Goal: Register for event/course

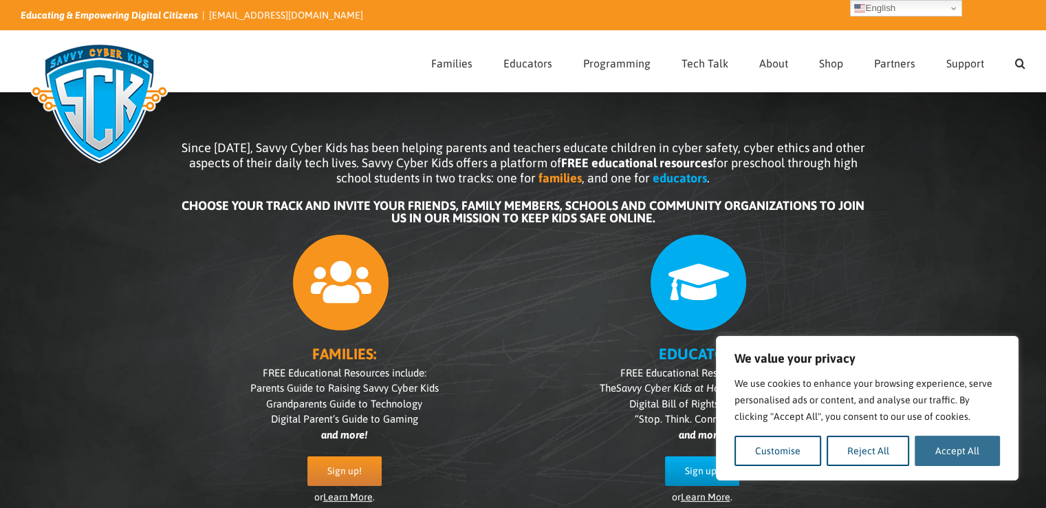
click at [969, 455] on button "Accept All" at bounding box center [957, 450] width 85 height 30
checkbox input "true"
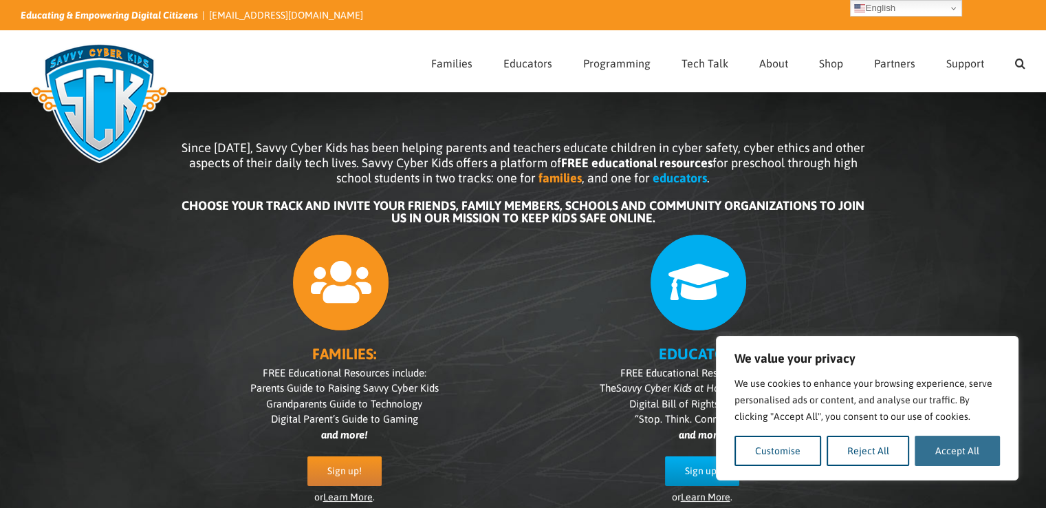
checkbox input "true"
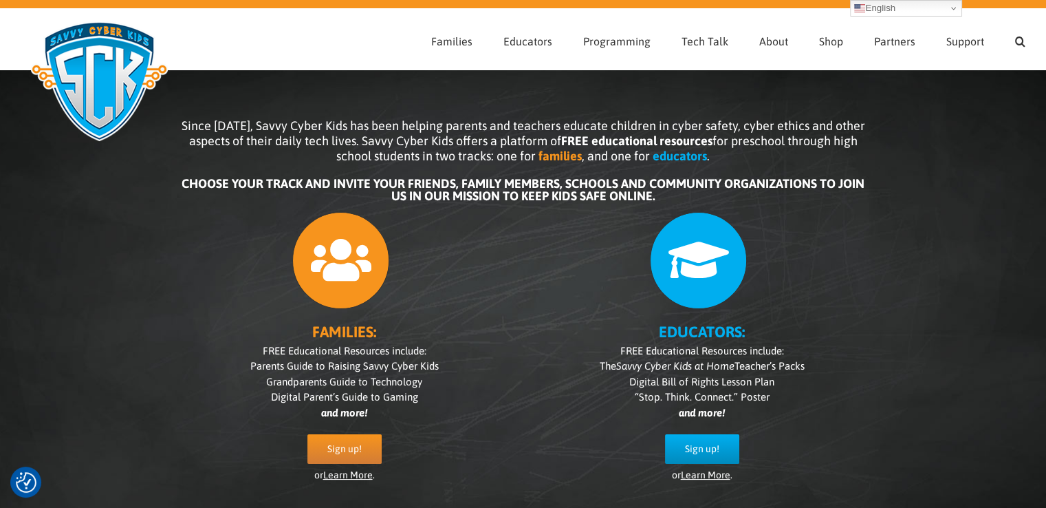
scroll to position [30, 0]
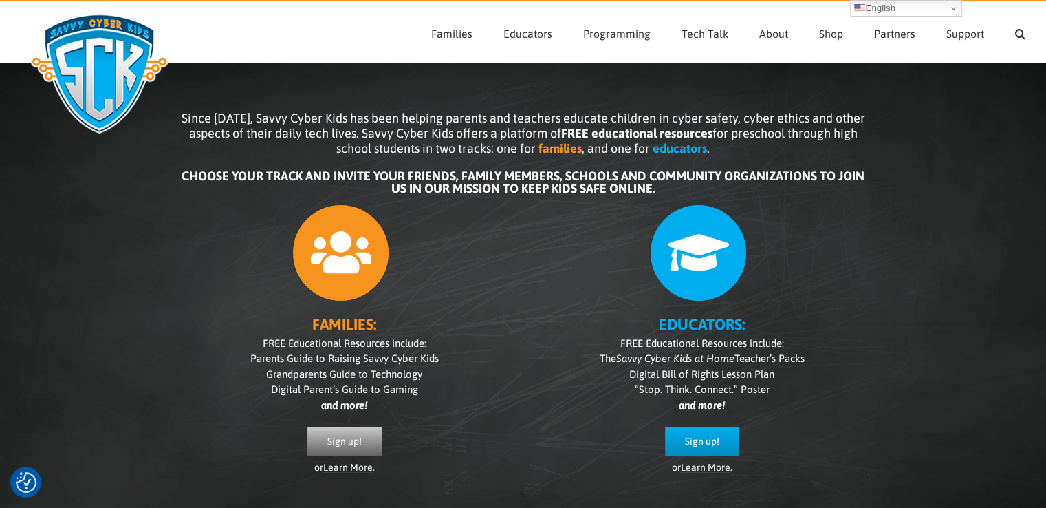
click at [342, 433] on link "Sign up!" at bounding box center [345, 442] width 74 height 30
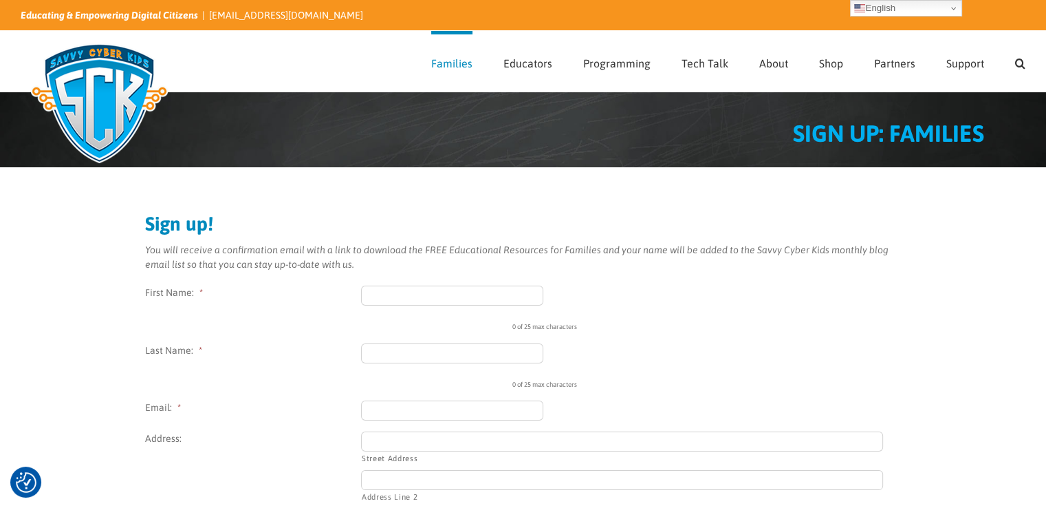
click at [393, 294] on input "First Name: *" at bounding box center [452, 296] width 183 height 20
type input "Mylen"
click at [405, 363] on input "Last Name: *" at bounding box center [452, 353] width 183 height 20
click at [406, 356] on input "Last Name: *" at bounding box center [452, 353] width 183 height 20
type input "Balbarona"
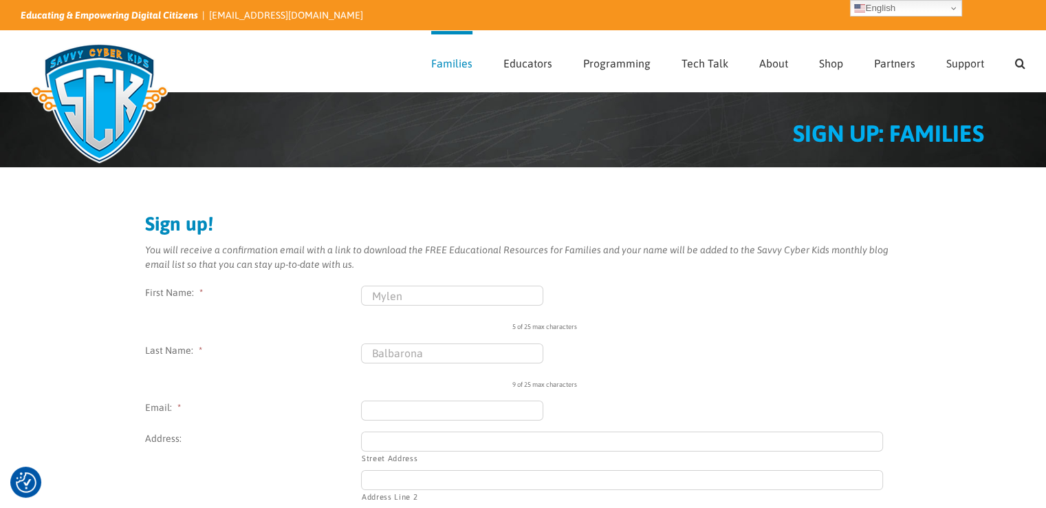
click at [394, 409] on input "Email: *" at bounding box center [452, 410] width 183 height 20
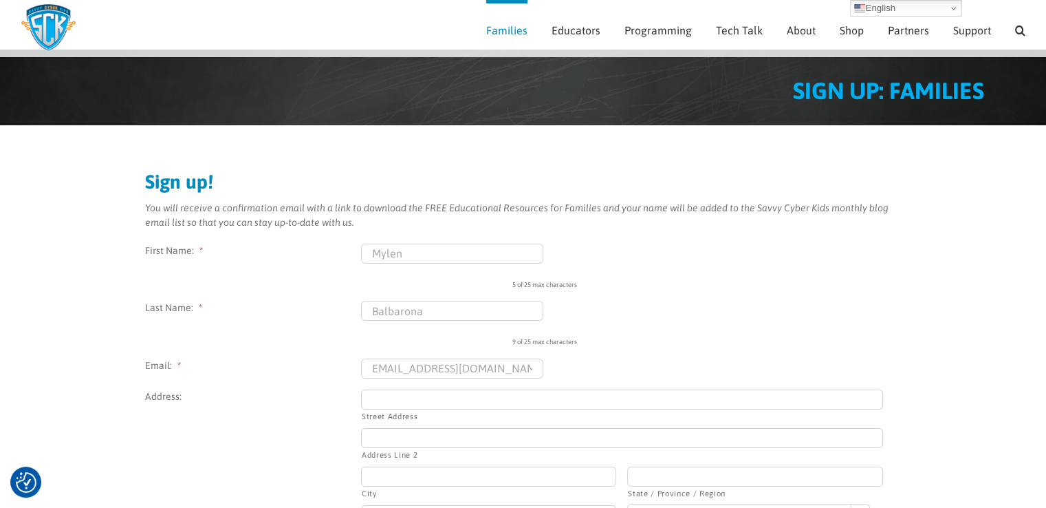
scroll to position [69, 0]
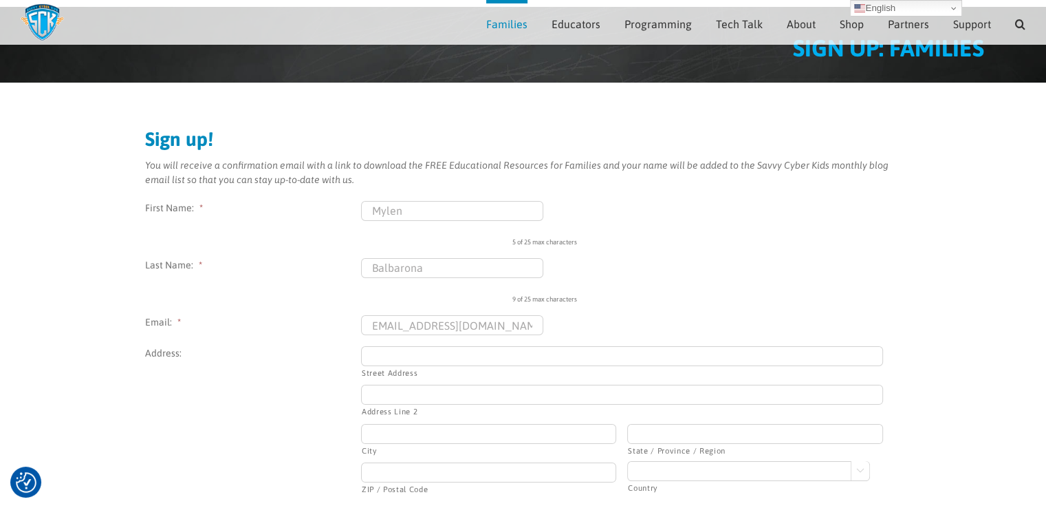
click at [376, 327] on input "mylenbalbarona2004@gmail.com" at bounding box center [452, 325] width 183 height 20
drag, startPoint x: 376, startPoint y: 325, endPoint x: 356, endPoint y: 325, distance: 20.7
click at [356, 325] on li "Email: * mylenbalbarona2004@gmail.com" at bounding box center [523, 325] width 757 height 20
type input "mylenbalbarona2004@gmail.com"
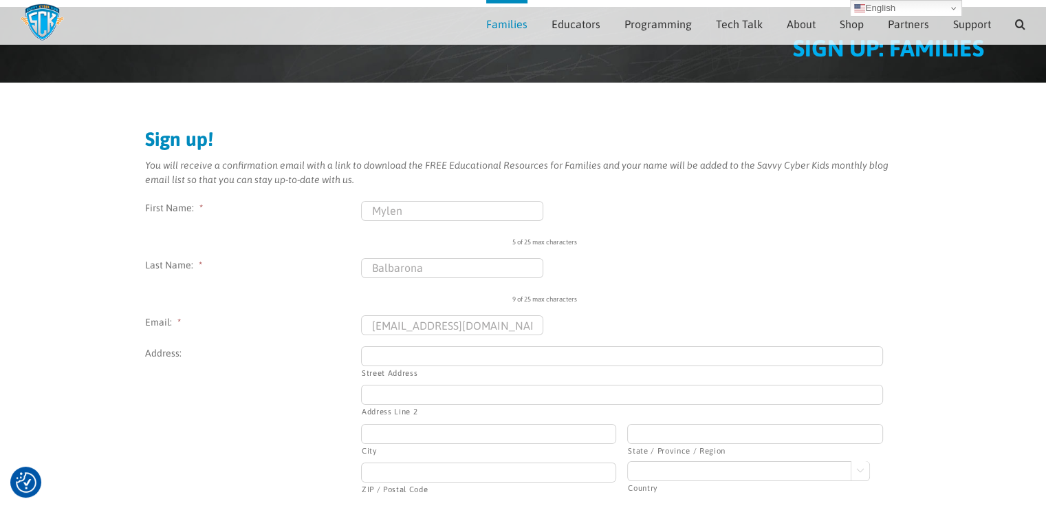
click at [688, 303] on div "9 of 25 max characters" at bounding box center [753, 293] width 480 height 21
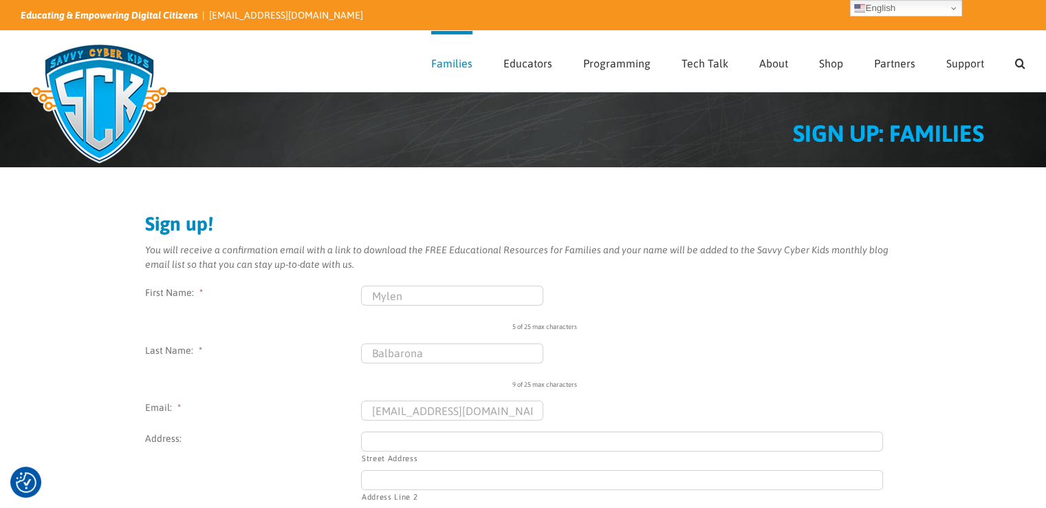
click at [440, 442] on input "Street Address" at bounding box center [622, 441] width 522 height 20
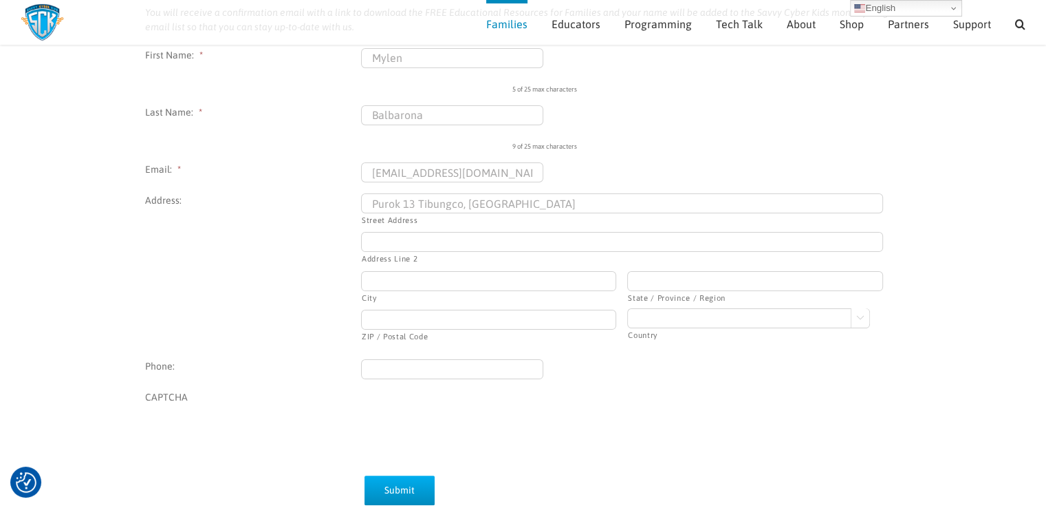
scroll to position [213, 0]
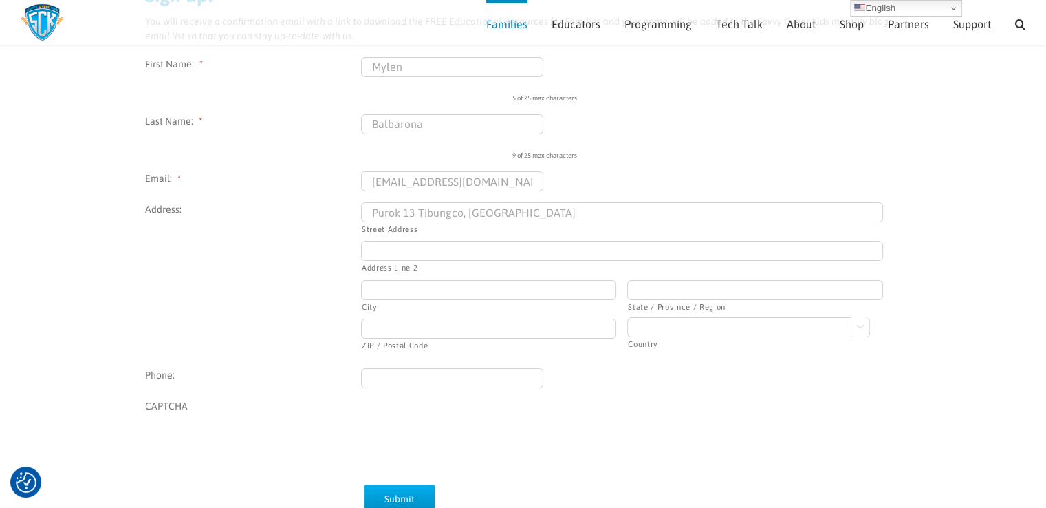
type input "Purok 13 Tibungco, Davao City"
click at [402, 283] on input "City" at bounding box center [488, 290] width 255 height 20
type input "d"
type input "Davao"
click at [652, 283] on input "State / Province / Region" at bounding box center [754, 290] width 255 height 20
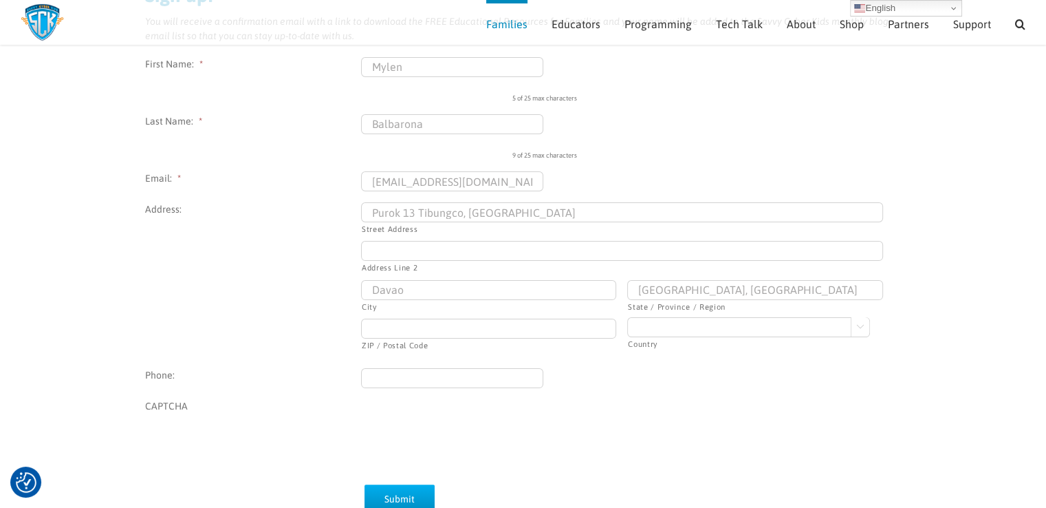
drag, startPoint x: 768, startPoint y: 287, endPoint x: 711, endPoint y: 291, distance: 57.9
click at [711, 291] on input "Davao del Sur, davao City" at bounding box center [754, 290] width 255 height 20
type input "Davao del Sur, Region 11"
click at [417, 331] on input "ZIP / Postal Code" at bounding box center [488, 329] width 255 height 20
type input "8000"
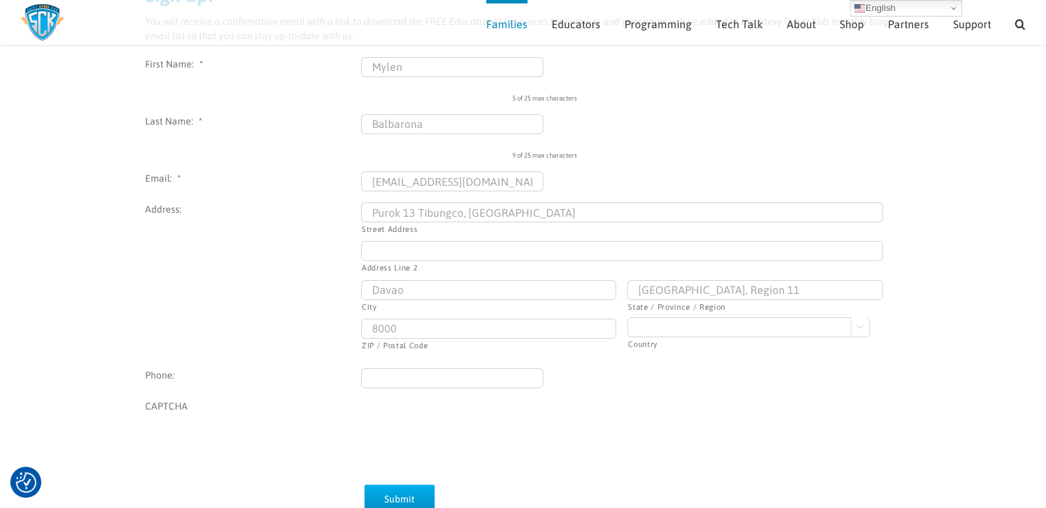
click at [680, 314] on span "Davao del Sur, Region 11 State / Province / Region" at bounding box center [757, 299] width 261 height 39
click at [674, 320] on select "Afghanistan Albania Algeria American Samoa Andorra Angola Anguilla Antarctica A…" at bounding box center [748, 327] width 243 height 20
select select "Philippines"
click at [627, 317] on select "Afghanistan Albania Algeria American Samoa Andorra Angola Anguilla Antarctica A…" at bounding box center [748, 327] width 243 height 20
click at [418, 372] on input "(___) ___-____" at bounding box center [452, 378] width 183 height 20
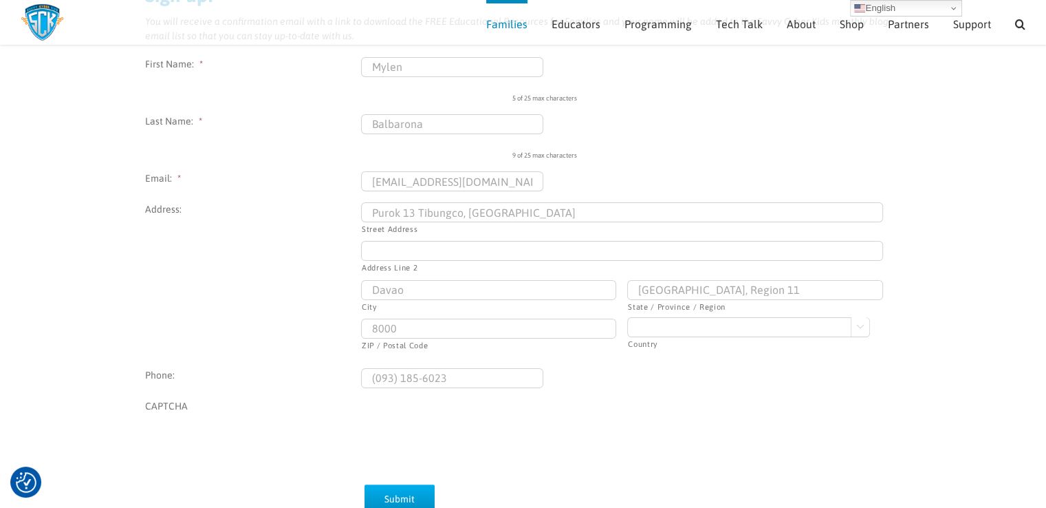
click at [380, 378] on input "(093) 185-6023" at bounding box center [452, 378] width 183 height 20
click at [449, 380] on input "(931) 856-023_" at bounding box center [452, 378] width 183 height 20
type input "(931) 856-0235"
click at [376, 491] on input "Submit" at bounding box center [400, 499] width 70 height 30
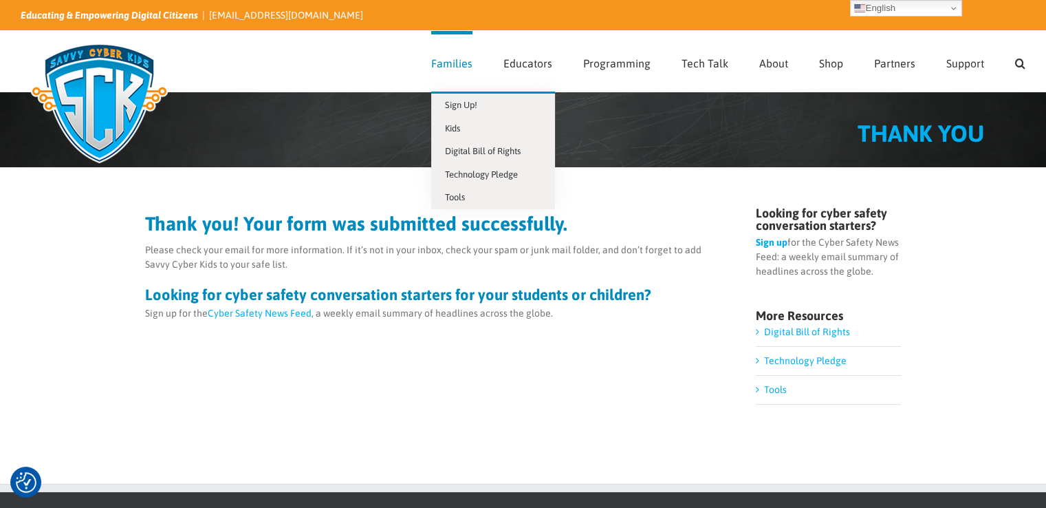
click at [462, 67] on span "Families" at bounding box center [451, 63] width 41 height 11
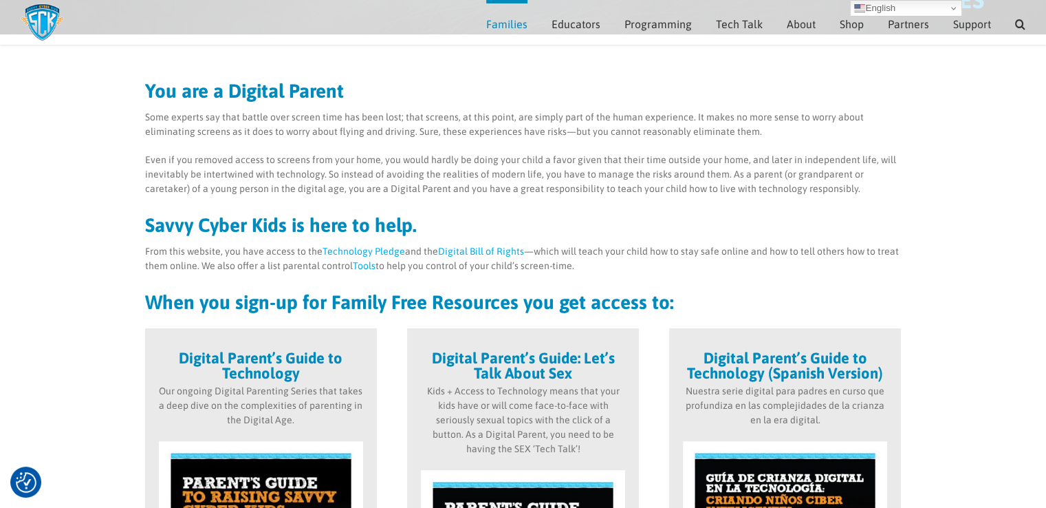
scroll to position [131, 0]
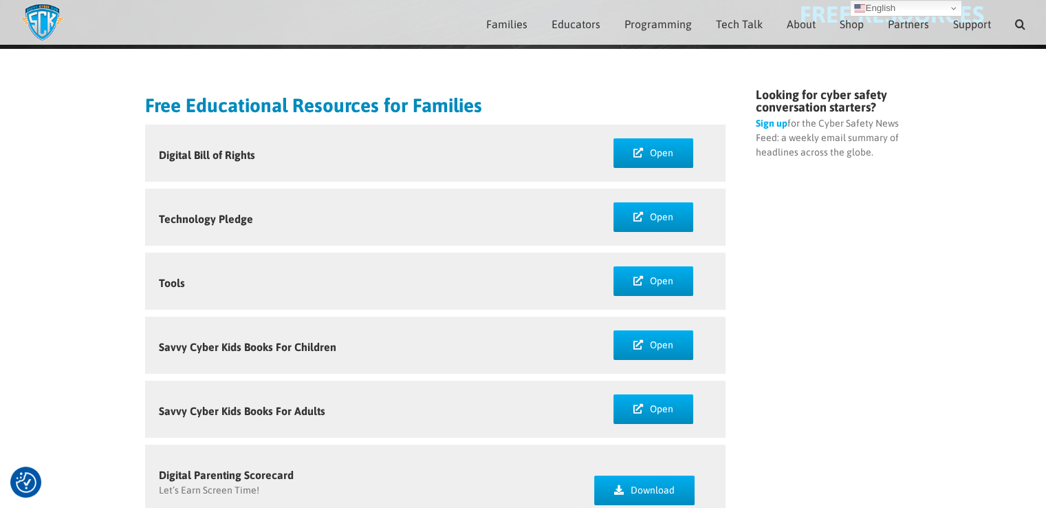
scroll to position [171, 0]
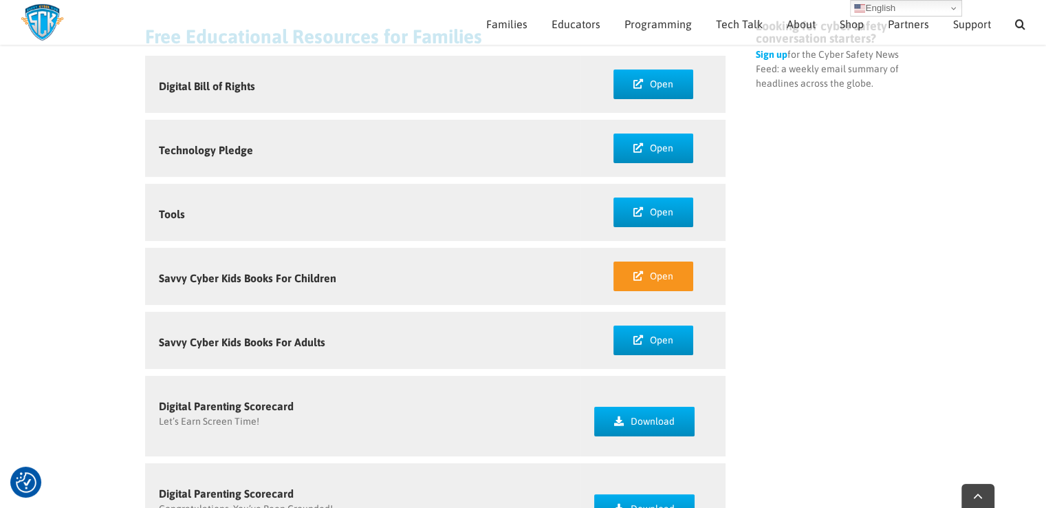
click at [647, 281] on link "Open" at bounding box center [654, 276] width 80 height 30
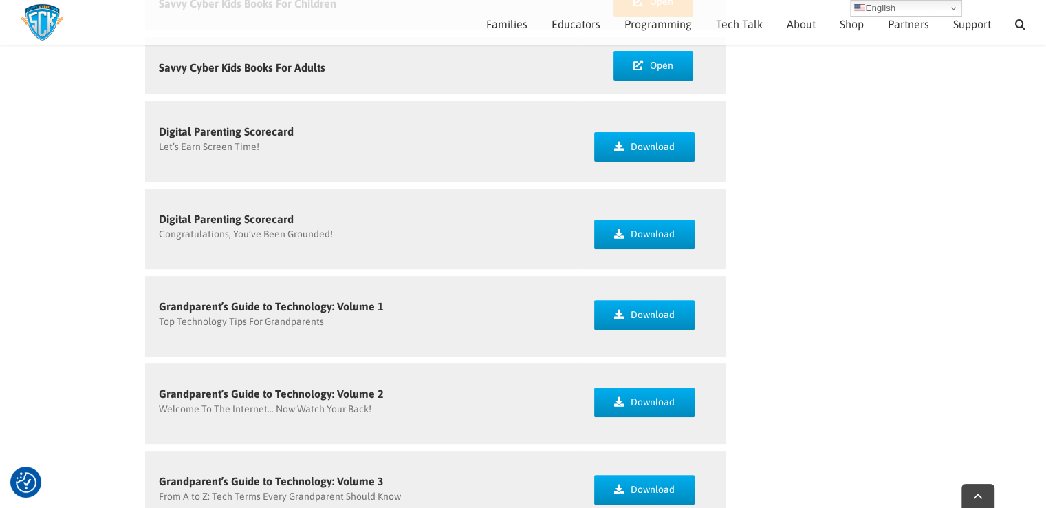
scroll to position [446, 0]
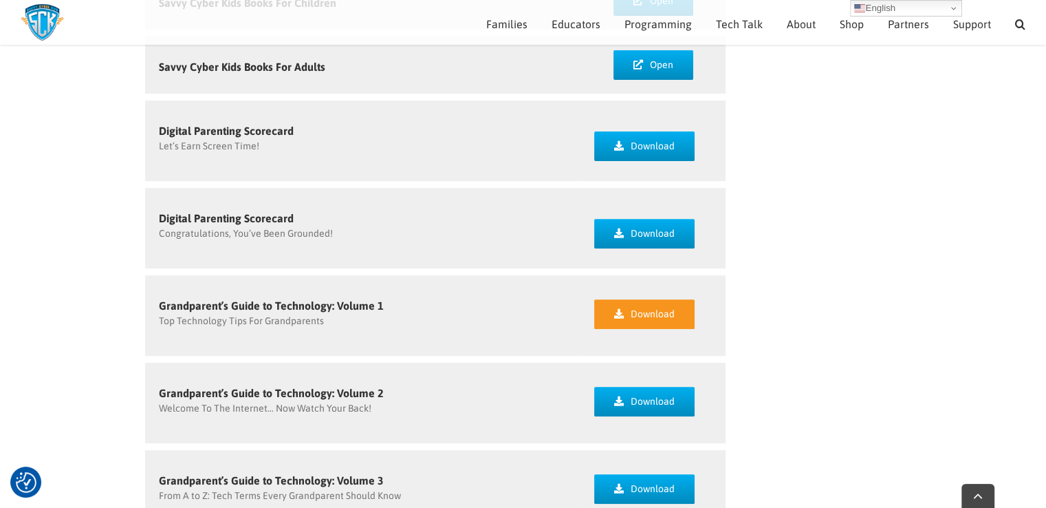
click at [633, 310] on span "Download" at bounding box center [653, 314] width 44 height 12
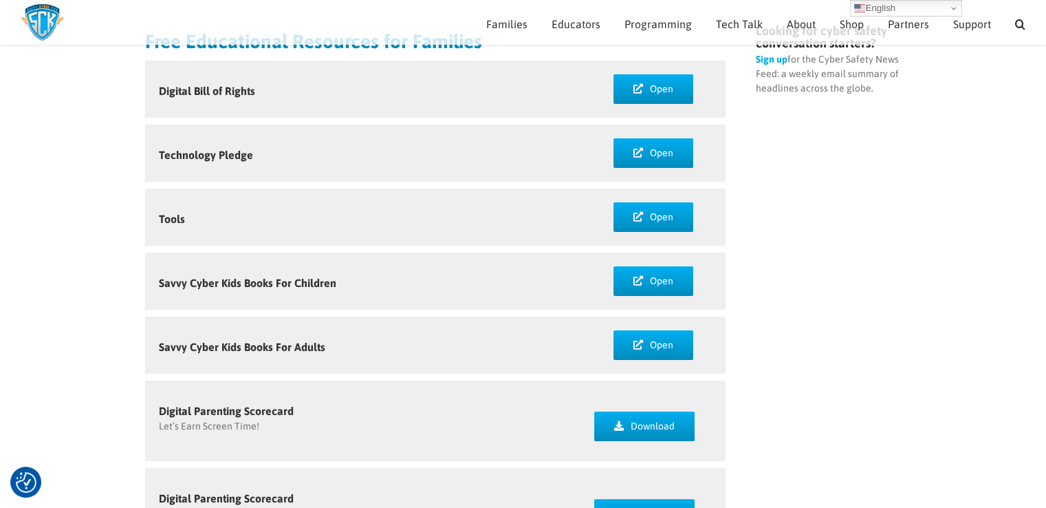
scroll to position [0, 0]
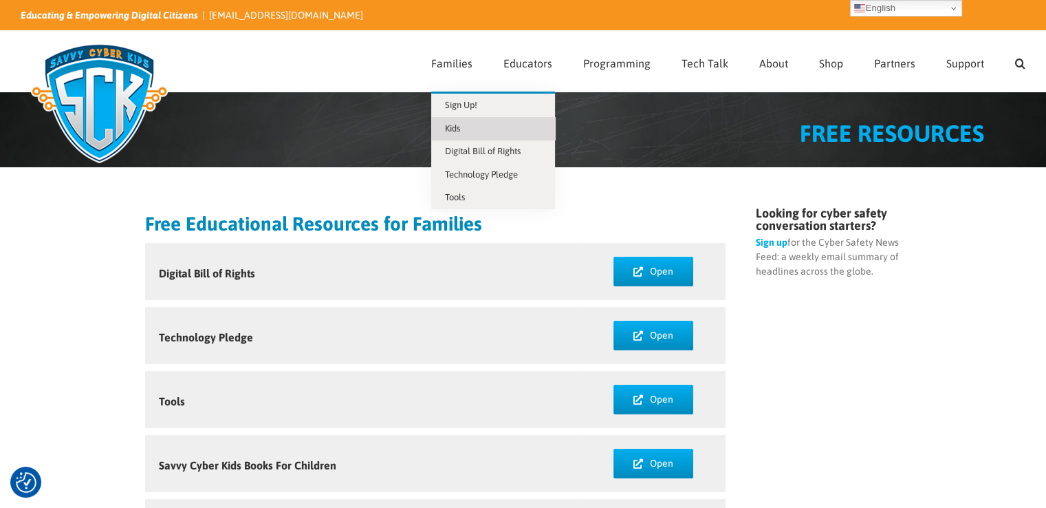
click at [471, 121] on link "Kids" at bounding box center [493, 128] width 124 height 23
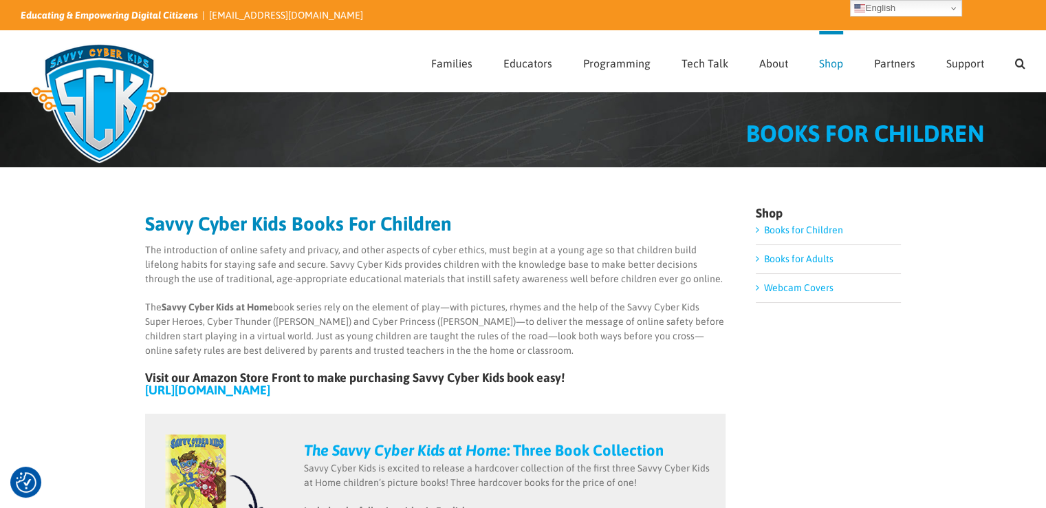
click at [819, 224] on link "Books for Children" at bounding box center [803, 229] width 79 height 11
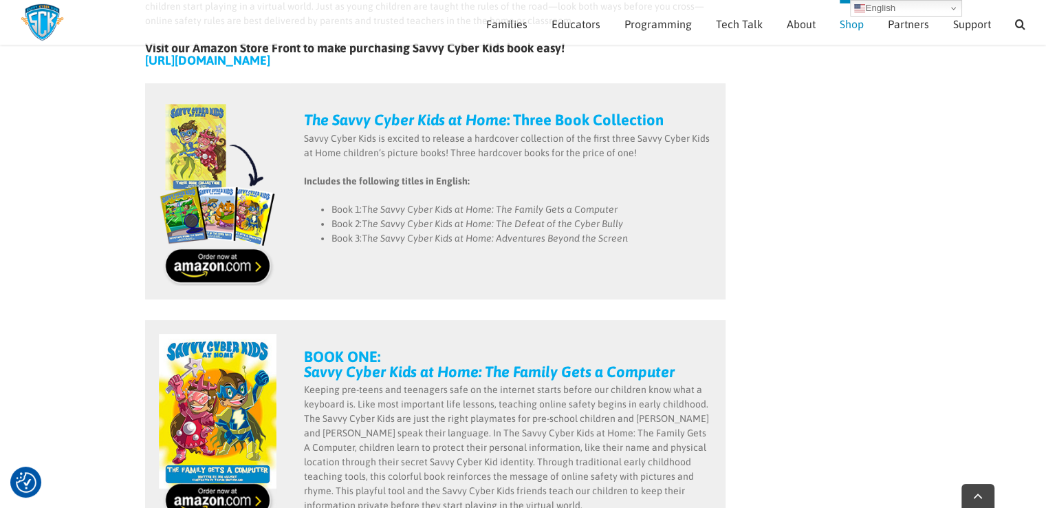
scroll to position [332, 0]
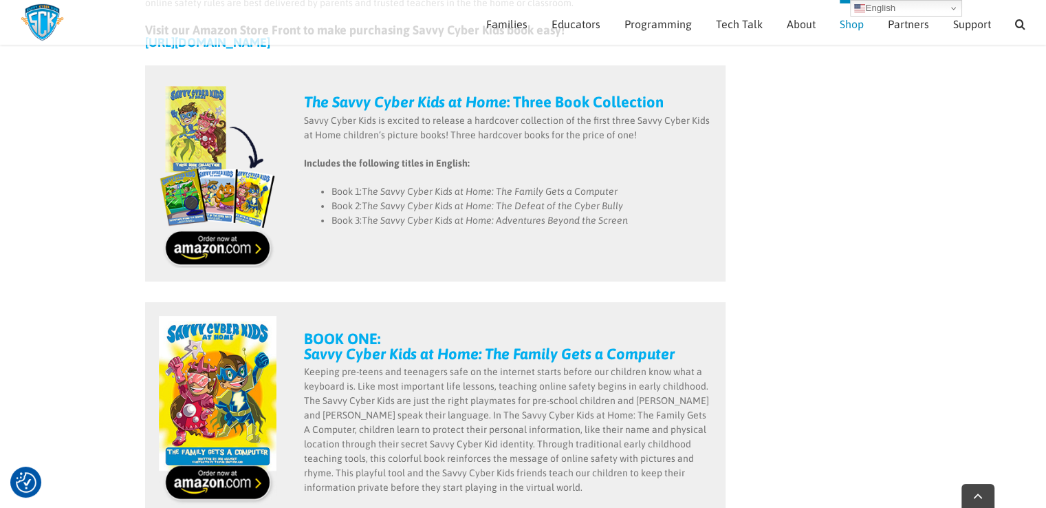
click at [330, 353] on strong "Savvy Cyber Kids at Home: The Family Gets a Computer" at bounding box center [489, 354] width 371 height 18
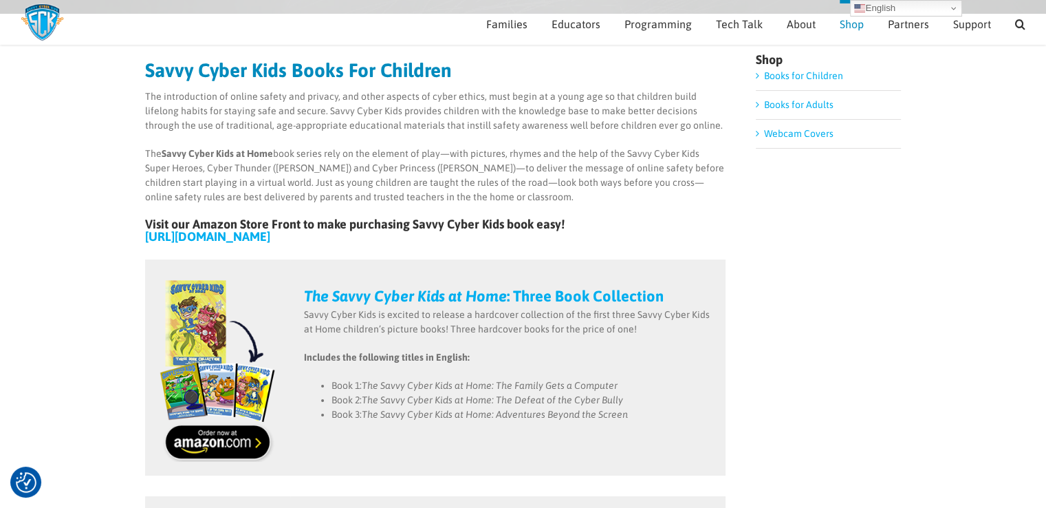
scroll to position [0, 0]
